Goal: Task Accomplishment & Management: Use online tool/utility

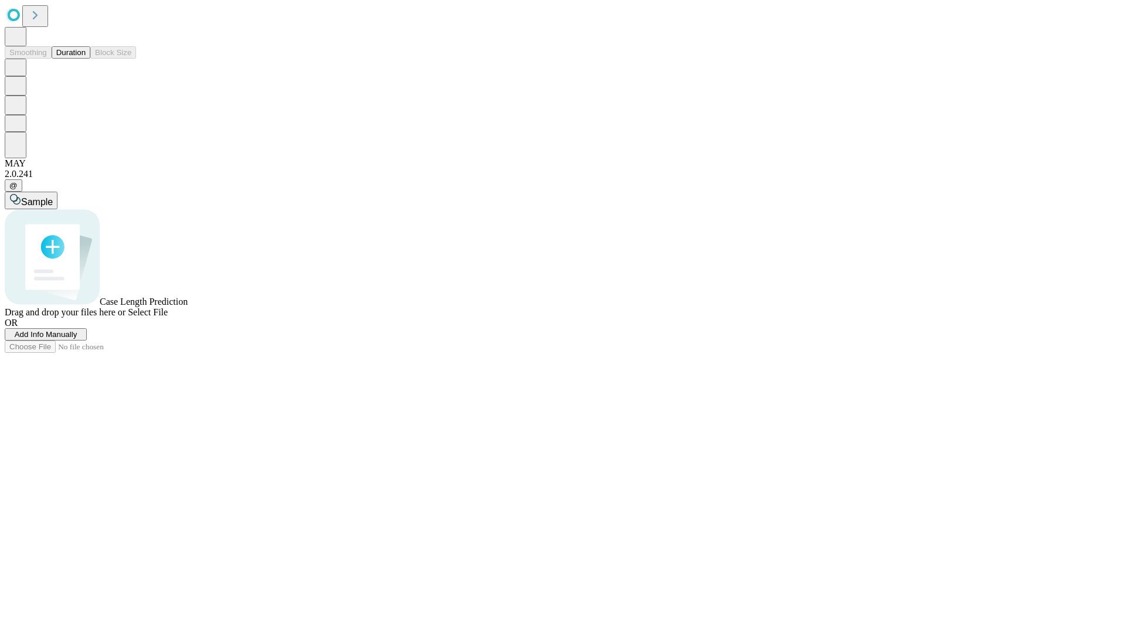
click at [86, 59] on button "Duration" at bounding box center [71, 52] width 39 height 12
click at [77, 339] on span "Add Info Manually" at bounding box center [46, 334] width 63 height 9
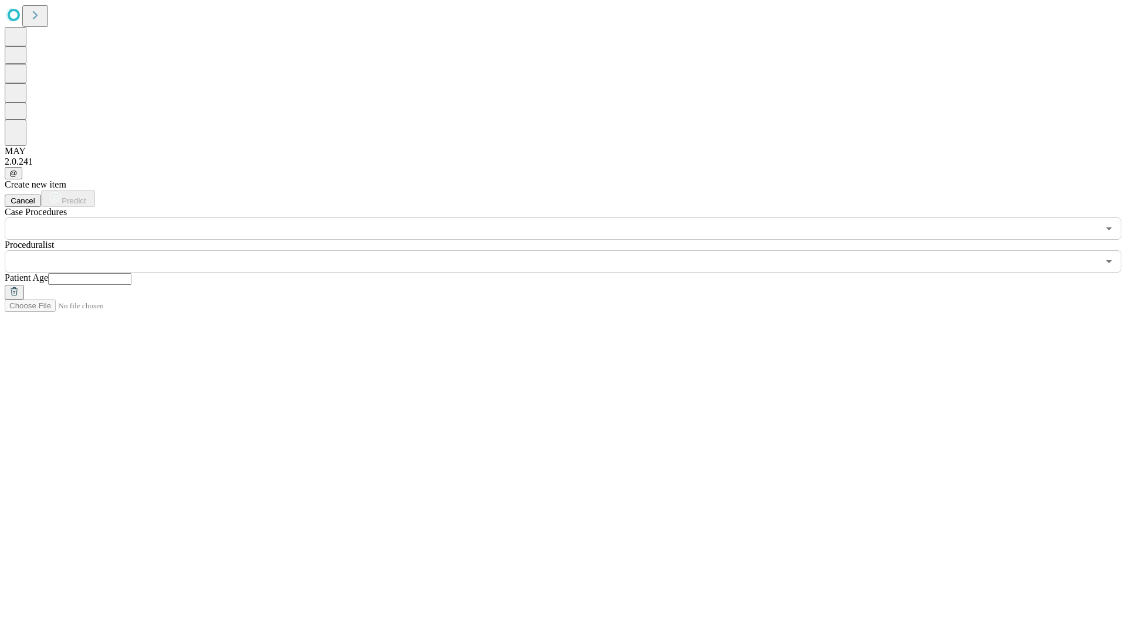
type input "*"
